Goal: Information Seeking & Learning: Find specific fact

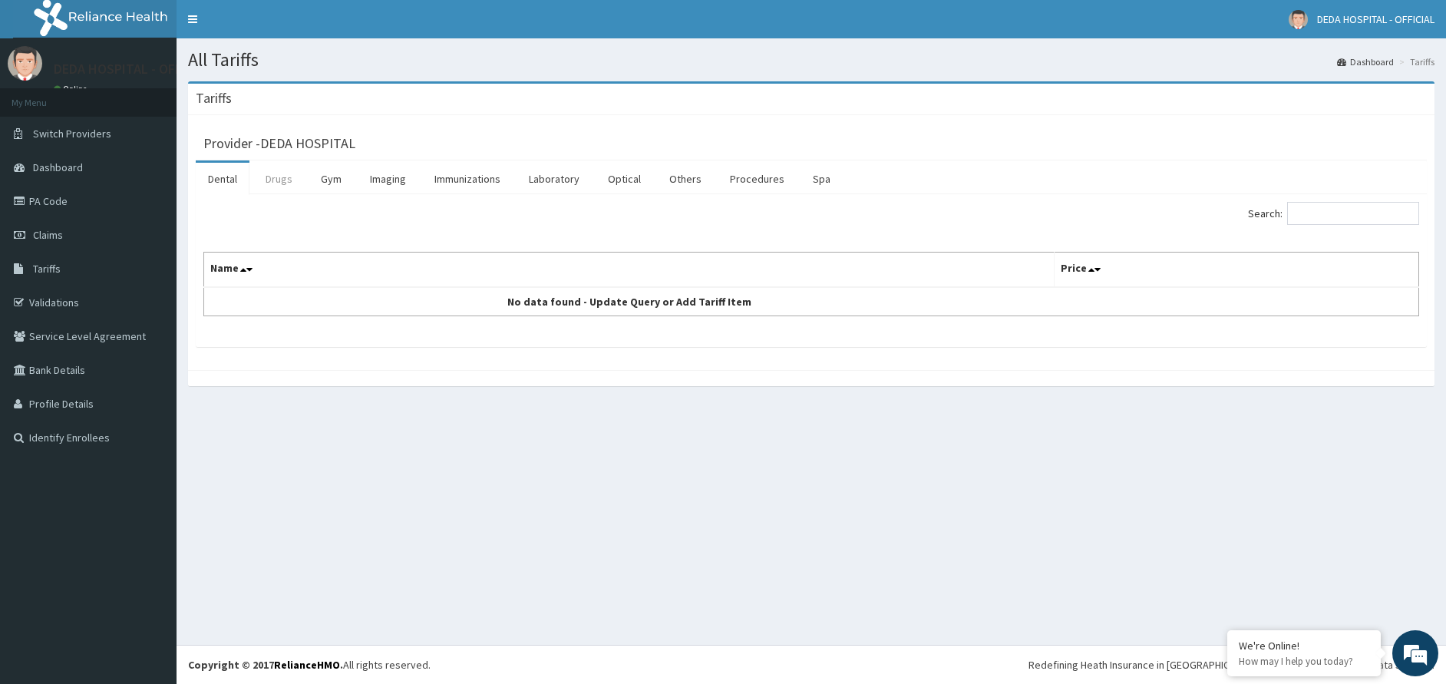
click at [277, 171] on link "Drugs" at bounding box center [278, 179] width 51 height 32
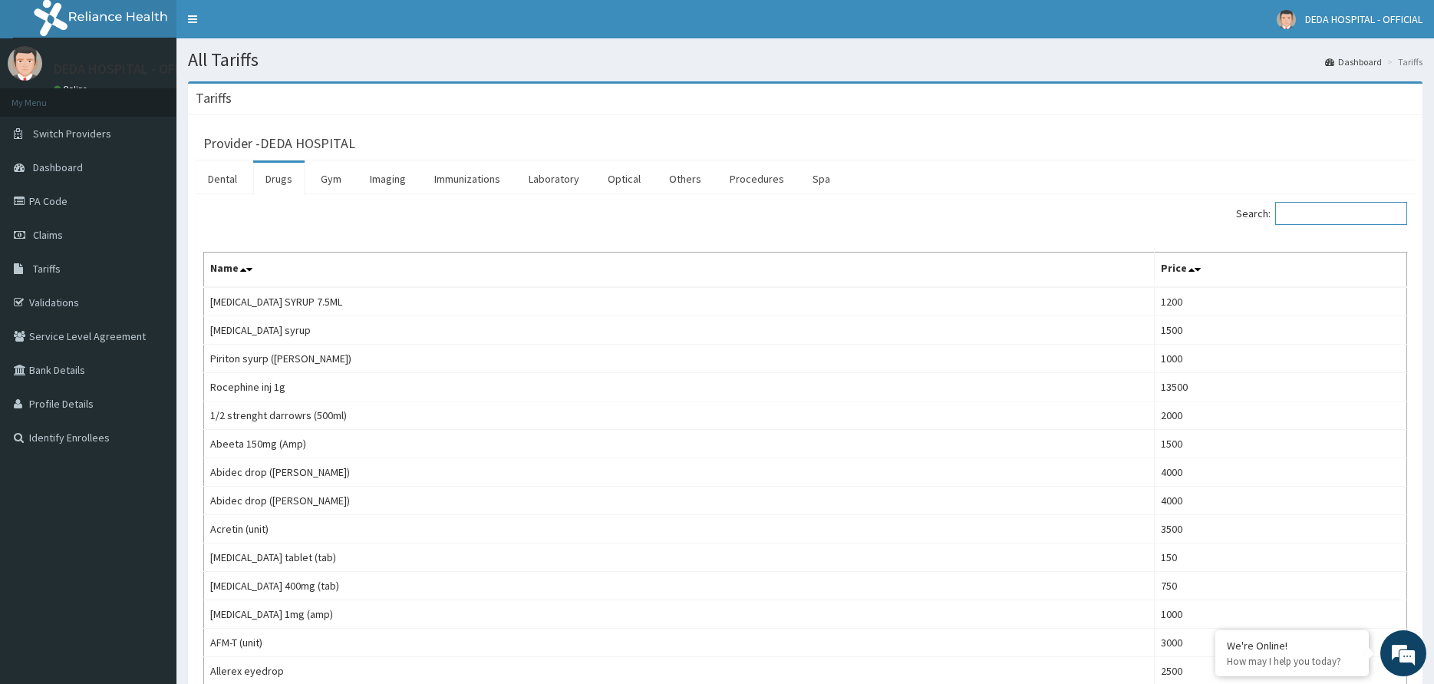
click at [1326, 214] on input "Search:" at bounding box center [1342, 213] width 132 height 23
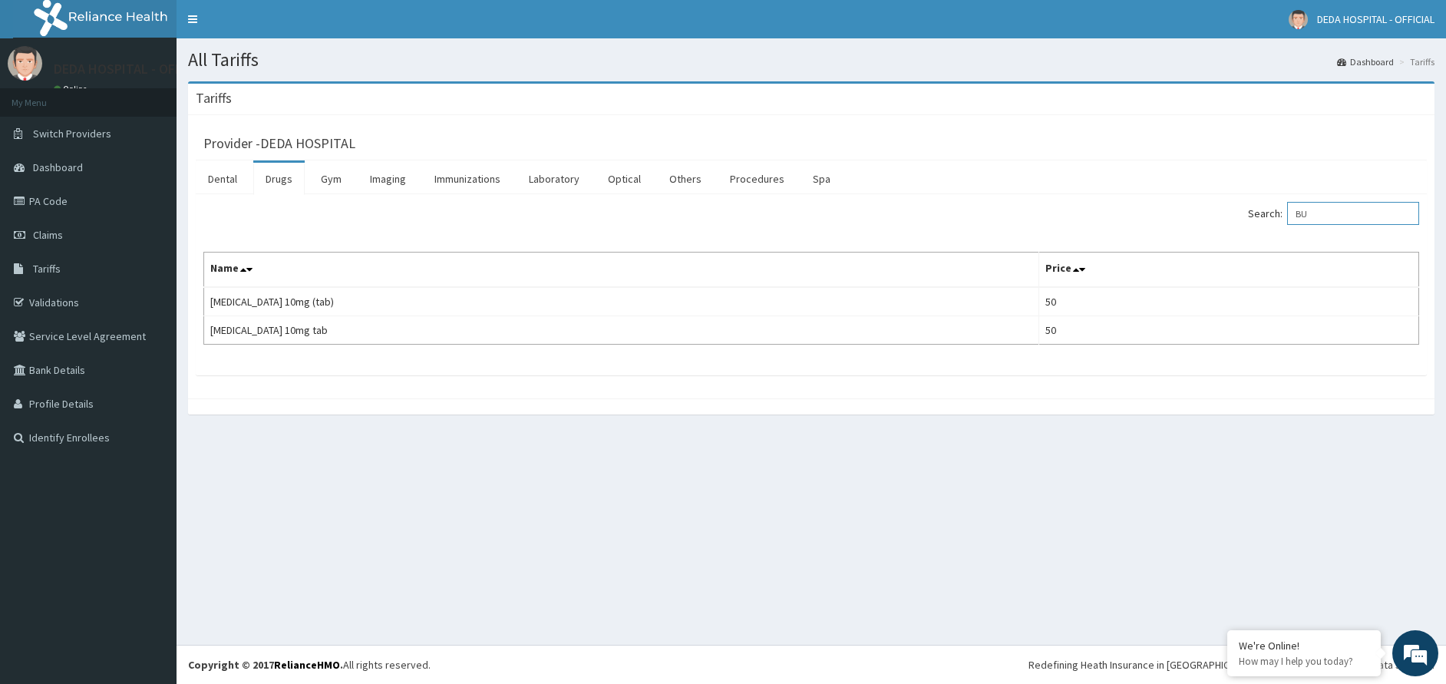
type input "B"
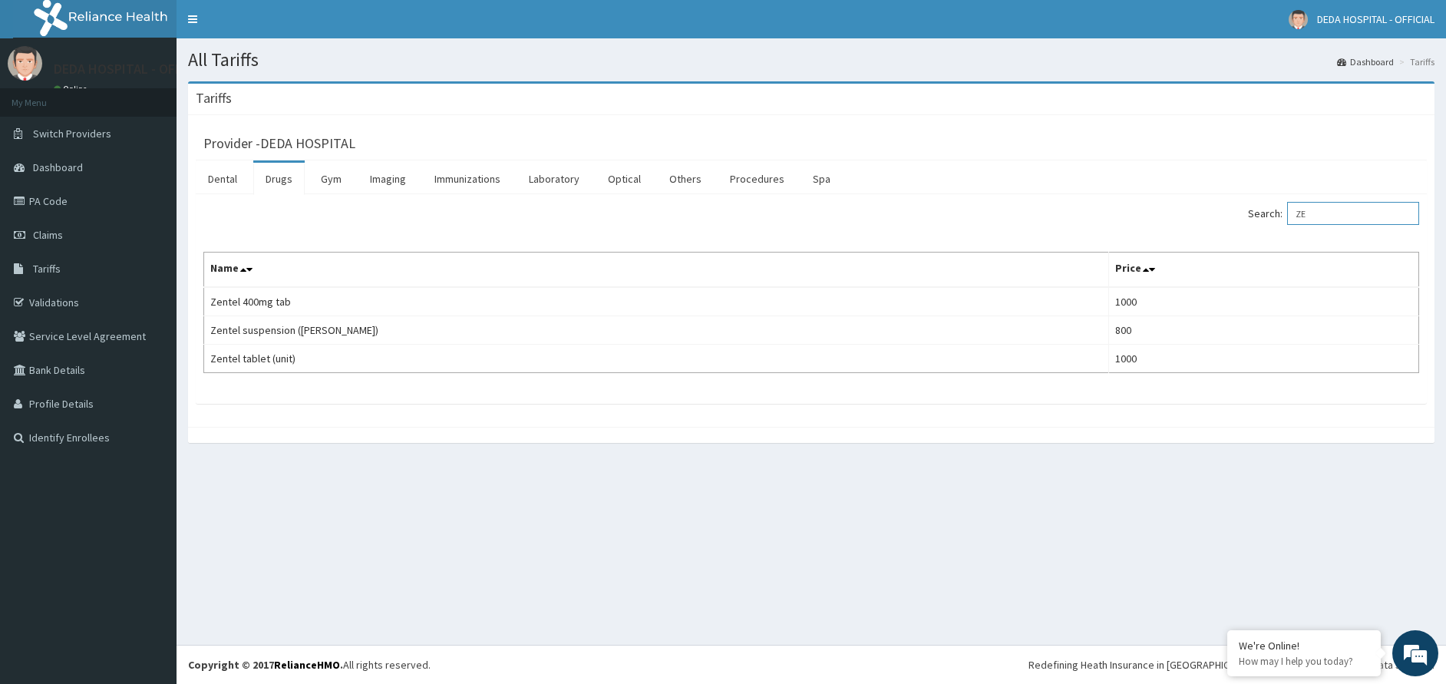
type input "Z"
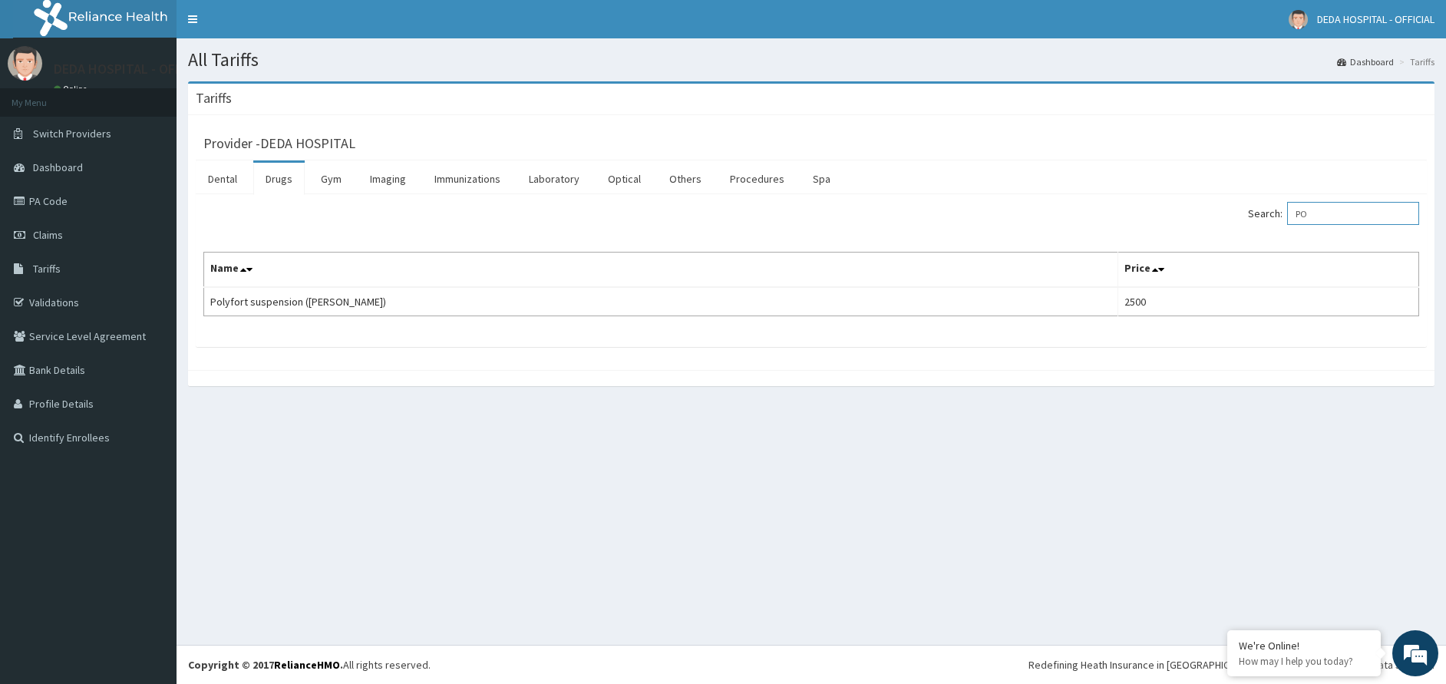
type input "P"
type input "V"
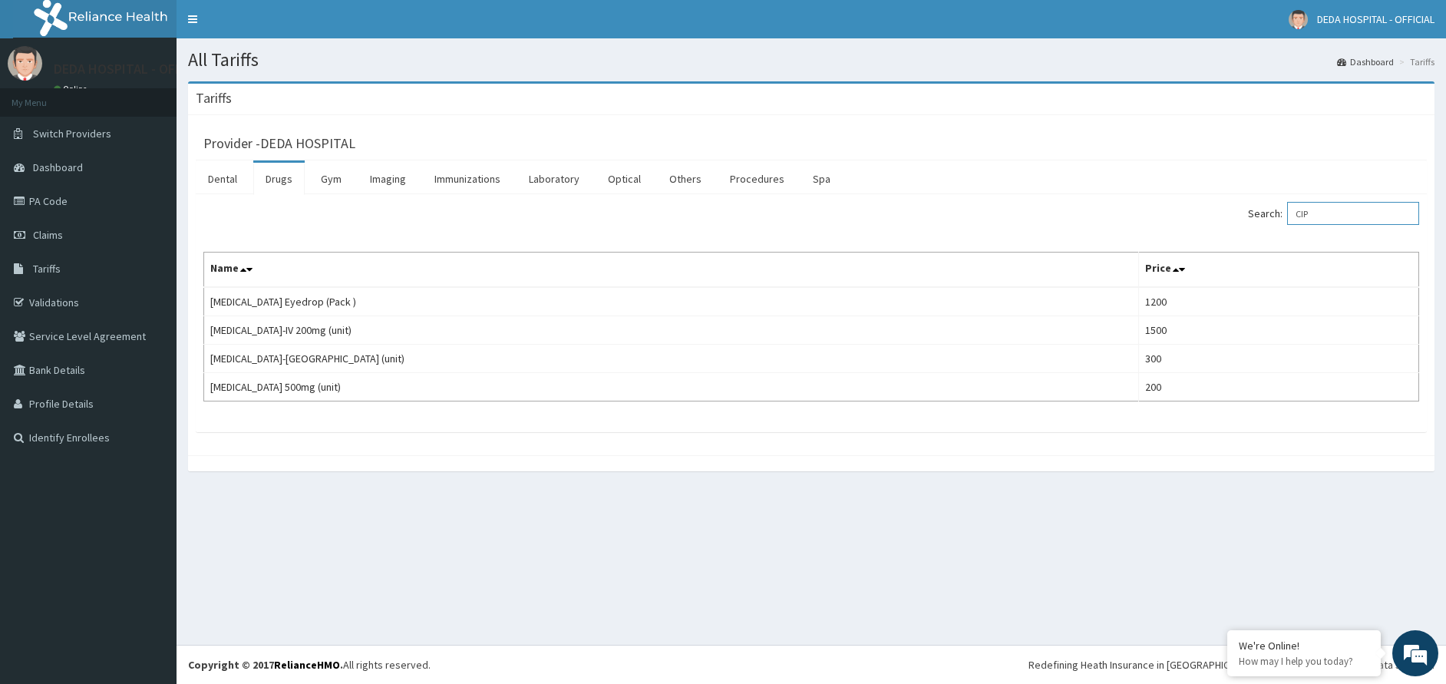
click at [1341, 212] on input "CIP" at bounding box center [1353, 213] width 132 height 23
type input "C"
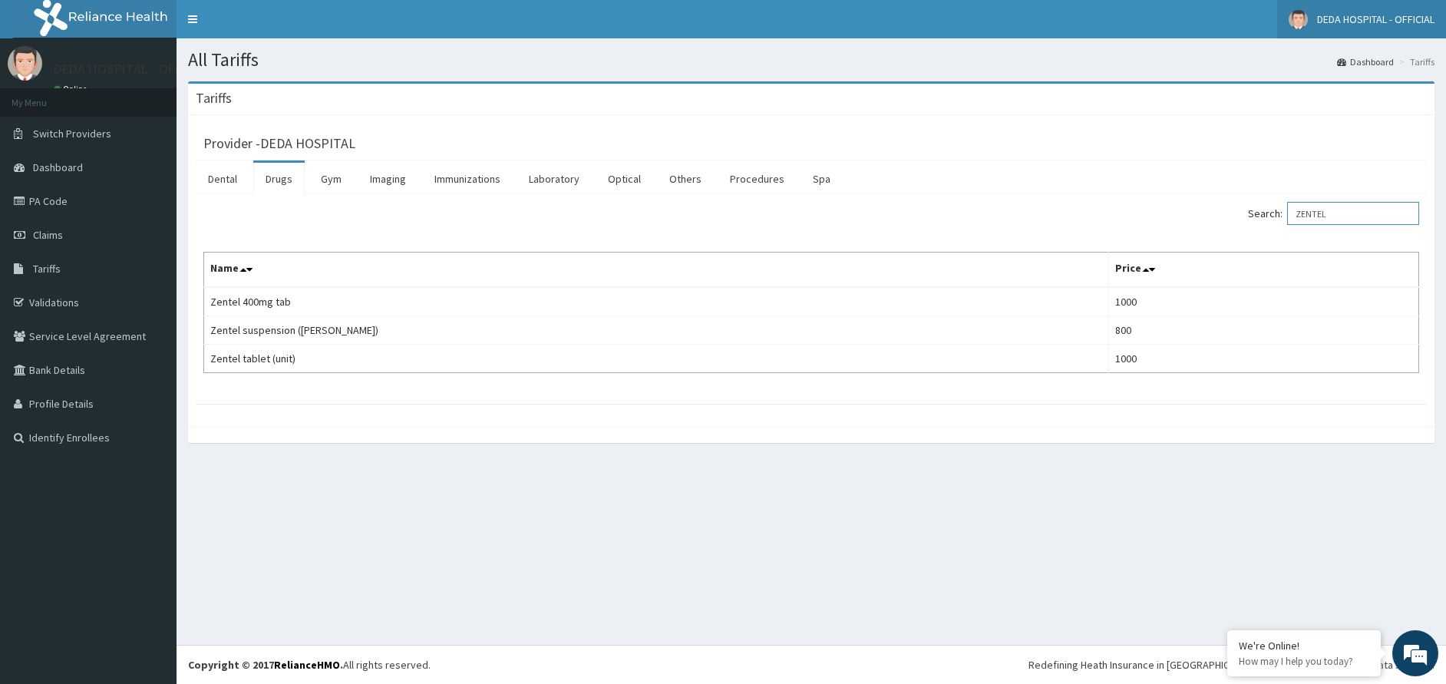
type input "ZENTEL"
click at [75, 210] on link "PA Code" at bounding box center [88, 201] width 177 height 34
